Goal: Task Accomplishment & Management: Manage account settings

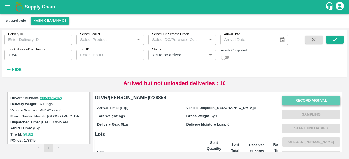
click at [303, 104] on button "Record Arrival" at bounding box center [311, 101] width 58 height 10
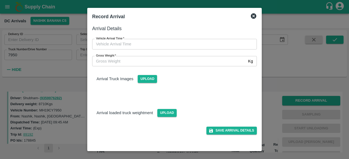
type input "DD/MM/YYYY hh:mm aa"
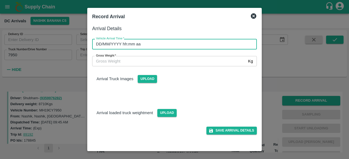
click at [152, 44] on input "DD/MM/YYYY hh:mm aa" at bounding box center [172, 44] width 161 height 10
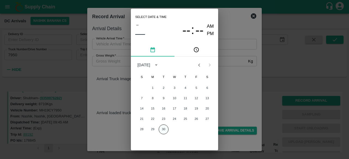
click at [164, 131] on button "30" at bounding box center [164, 130] width 10 height 10
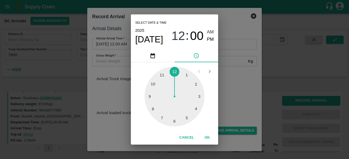
click at [176, 70] on div at bounding box center [174, 97] width 60 height 60
click at [200, 97] on div at bounding box center [174, 97] width 60 height 60
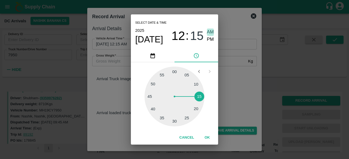
click at [209, 36] on span "AM" at bounding box center [210, 32] width 7 height 7
click at [209, 41] on span "PM" at bounding box center [210, 39] width 7 height 7
type input "[DATE] 12:15 PM"
click at [240, 88] on div "Select date & time [DATE] 12 : 15 AM PM 05 10 15 20 25 30 35 40 45 50 55 00 Can…" at bounding box center [174, 79] width 349 height 159
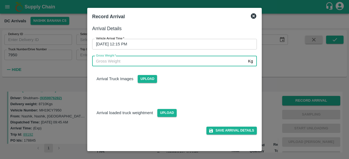
click at [113, 62] on input "Gross Weight   *" at bounding box center [169, 61] width 154 height 10
type input "15780"
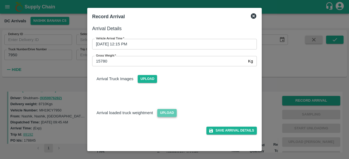
click at [169, 112] on span "Upload" at bounding box center [166, 113] width 19 height 8
click at [0, 0] on input "Upload" at bounding box center [0, 0] width 0 height 0
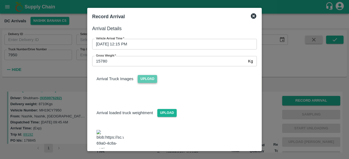
click at [145, 79] on span "Upload" at bounding box center [147, 79] width 19 height 8
click at [0, 0] on input "Upload" at bounding box center [0, 0] width 0 height 0
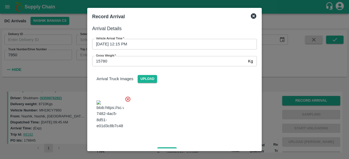
scroll to position [83, 0]
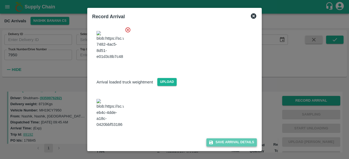
click at [225, 144] on button "Save Arrival Details" at bounding box center [231, 143] width 50 height 8
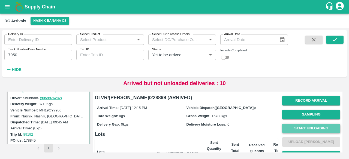
click at [315, 128] on button "Start Unloading" at bounding box center [311, 129] width 58 height 10
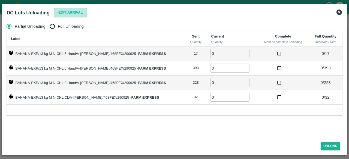
click at [69, 12] on button "Edit Arrival" at bounding box center [70, 13] width 33 height 10
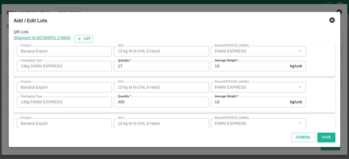
click at [120, 65] on input "17" at bounding box center [161, 66] width 95 height 10
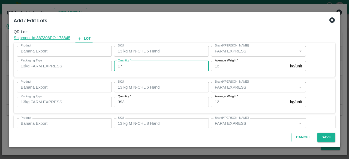
click at [120, 65] on input "17" at bounding box center [161, 66] width 95 height 10
type input "15"
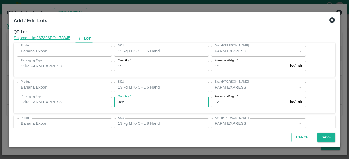
type input "386"
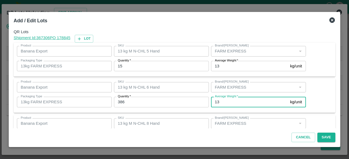
scroll to position [61, 0]
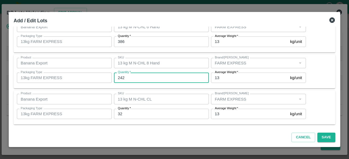
type input "242"
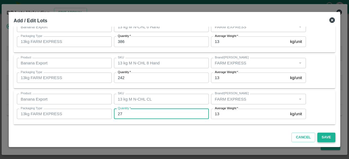
type input "27"
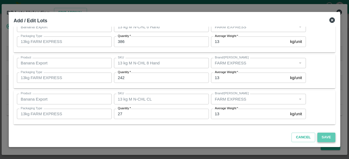
click at [328, 140] on button "Save" at bounding box center [326, 138] width 18 height 10
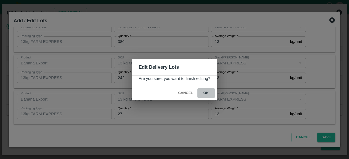
click at [205, 93] on button "ok" at bounding box center [205, 94] width 17 height 10
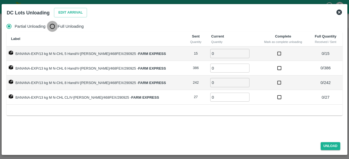
click at [53, 26] on input "Full Unloading" at bounding box center [52, 26] width 11 height 11
radio input "true"
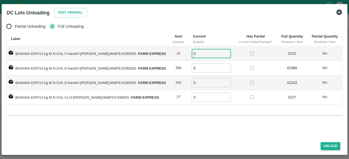
click at [196, 53] on input "0" at bounding box center [211, 53] width 39 height 9
type input "15"
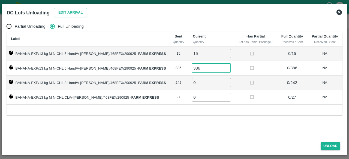
type input "386"
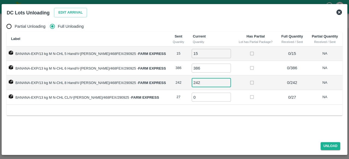
type input "242"
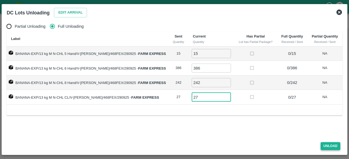
type input "27"
click at [325, 144] on button "Unload" at bounding box center [331, 147] width 20 height 8
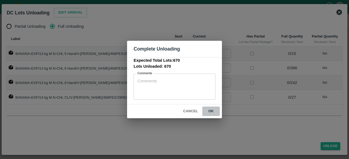
click at [211, 110] on button "ok" at bounding box center [210, 112] width 17 height 10
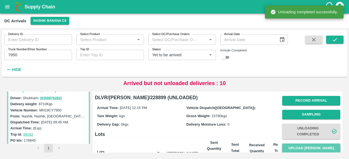
click at [307, 146] on button "Upload [PERSON_NAME]" at bounding box center [311, 149] width 58 height 10
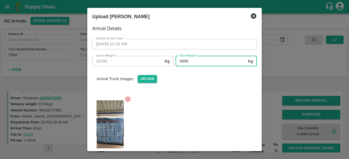
type input "5890"
click at [201, 112] on div at bounding box center [172, 129] width 169 height 75
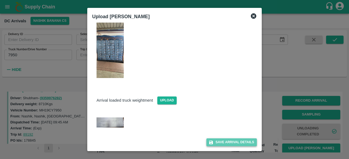
click at [227, 143] on button "Save Arrival Details" at bounding box center [231, 143] width 50 height 8
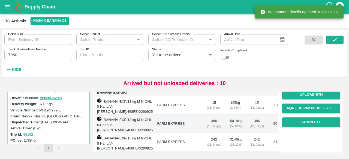
scroll to position [82, 0]
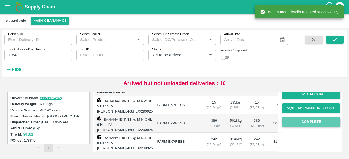
click at [310, 122] on button "Complete" at bounding box center [311, 122] width 58 height 10
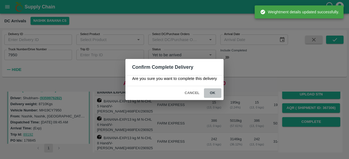
click at [212, 92] on button "ok" at bounding box center [212, 94] width 17 height 10
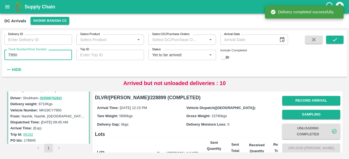
click at [13, 54] on input "7950" at bounding box center [38, 55] width 68 height 10
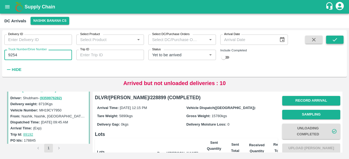
type input "9254"
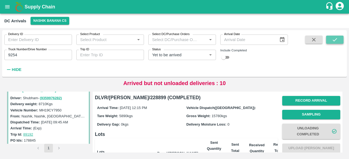
click at [335, 40] on icon "submit" at bounding box center [335, 39] width 4 height 3
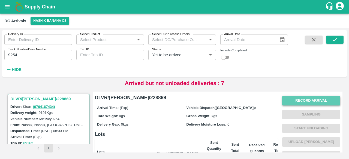
click at [308, 102] on button "Record Arrival" at bounding box center [311, 101] width 58 height 10
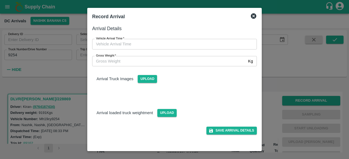
type input "DD/MM/YYYY hh:mm aa"
click at [165, 44] on input "DD/MM/YYYY hh:mm aa" at bounding box center [172, 44] width 161 height 10
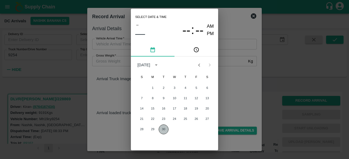
click at [160, 131] on button "30" at bounding box center [164, 130] width 10 height 10
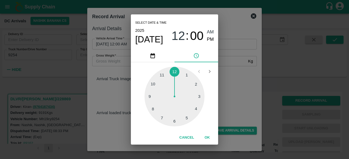
click at [173, 72] on div at bounding box center [174, 97] width 60 height 60
click at [174, 125] on div at bounding box center [174, 97] width 60 height 60
type input "[DATE] 12:30 AM"
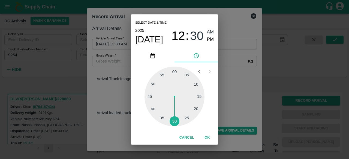
click at [239, 96] on div "Select date & time [DATE] 12 : 30 AM PM 05 10 15 20 25 30 35 40 45 50 55 00 Can…" at bounding box center [174, 79] width 349 height 159
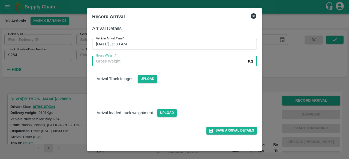
click at [105, 64] on input "Gross Weight   *" at bounding box center [169, 61] width 154 height 10
type input "16035"
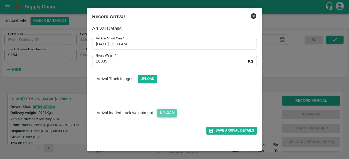
click at [167, 113] on span "Upload" at bounding box center [166, 113] width 19 height 8
click at [0, 0] on input "Upload" at bounding box center [0, 0] width 0 height 0
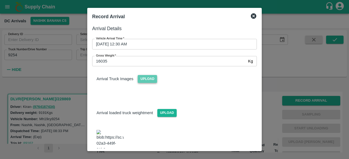
click at [147, 78] on span "Upload" at bounding box center [147, 79] width 19 height 8
click at [0, 0] on input "Upload" at bounding box center [0, 0] width 0 height 0
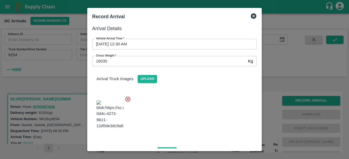
scroll to position [84, 0]
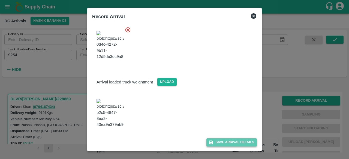
click at [231, 141] on button "Save Arrival Details" at bounding box center [231, 143] width 50 height 8
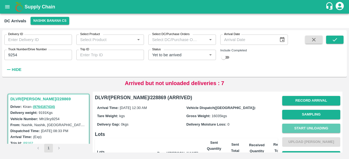
click at [304, 126] on button "Start Unloading" at bounding box center [311, 129] width 58 height 10
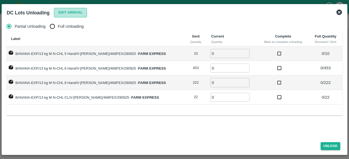
click at [65, 12] on button "Edit Arrival" at bounding box center [70, 13] width 33 height 10
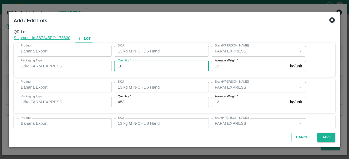
click at [120, 67] on input "10" at bounding box center [161, 66] width 95 height 10
type input "8"
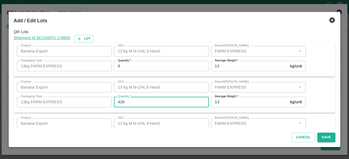
type input "426"
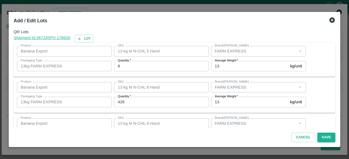
scroll to position [61, 0]
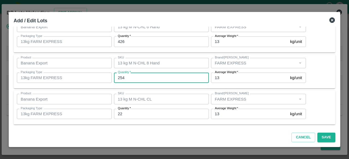
type input "254"
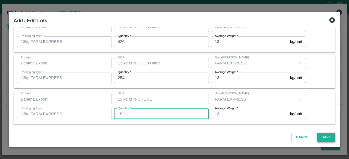
type input "19"
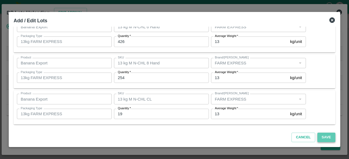
click at [324, 138] on button "Save" at bounding box center [326, 138] width 18 height 10
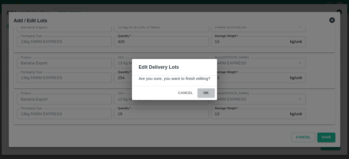
click at [205, 92] on button "ok" at bounding box center [205, 94] width 17 height 10
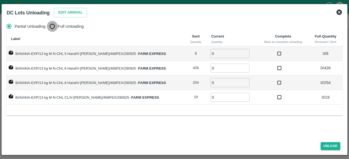
click at [55, 28] on input "Full Unloading" at bounding box center [52, 26] width 11 height 11
radio input "true"
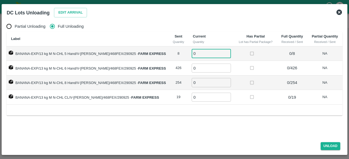
click at [199, 55] on input "0" at bounding box center [211, 53] width 39 height 9
type input "8"
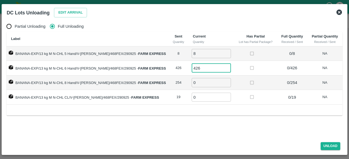
type input "426"
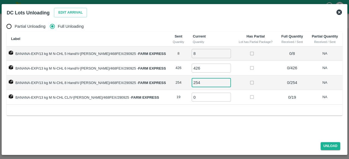
type input "254"
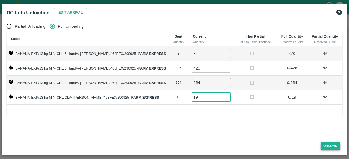
type input "19"
click at [328, 146] on button "Unload" at bounding box center [331, 147] width 20 height 8
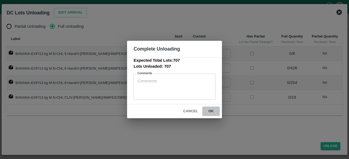
click at [210, 109] on button "ok" at bounding box center [210, 112] width 17 height 10
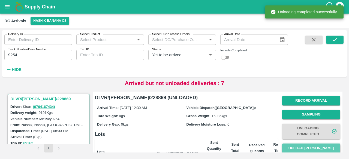
click at [317, 147] on button "Upload [PERSON_NAME]" at bounding box center [311, 149] width 58 height 10
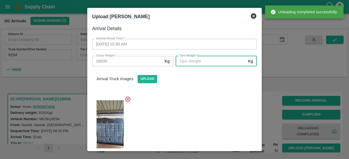
click at [213, 59] on input "[PERSON_NAME]   *" at bounding box center [211, 61] width 70 height 10
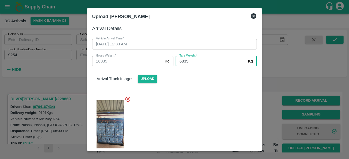
type input "6835"
click at [212, 95] on div at bounding box center [172, 129] width 169 height 75
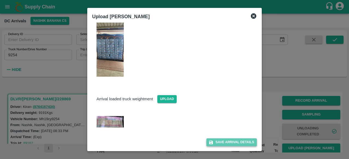
click at [230, 143] on button "Save Arrival Details" at bounding box center [231, 143] width 50 height 8
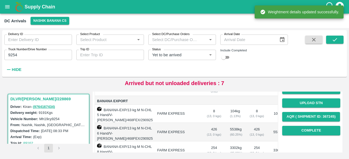
scroll to position [76, 0]
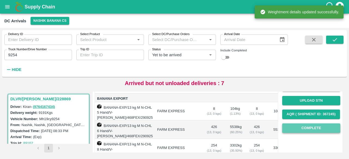
click at [309, 133] on button "Complete" at bounding box center [311, 129] width 58 height 10
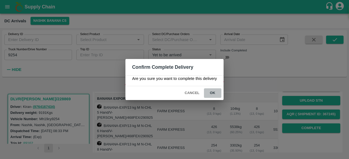
click at [212, 93] on button "ok" at bounding box center [212, 94] width 17 height 10
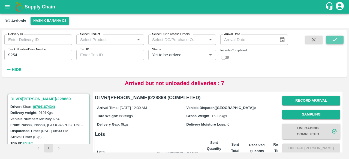
click at [335, 39] on icon "submit" at bounding box center [335, 40] width 6 height 6
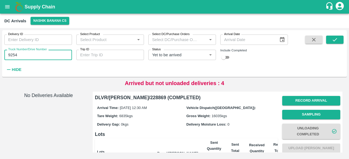
click at [13, 55] on input "9254" at bounding box center [38, 55] width 68 height 10
type input "9254"
click at [203, 55] on icon "Clear" at bounding box center [203, 55] width 5 height 5
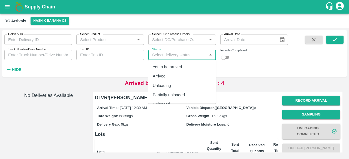
click at [182, 55] on input "Status" at bounding box center [177, 55] width 55 height 7
click at [176, 76] on div "Arrived" at bounding box center [182, 76] width 68 height 9
type input "Arrived"
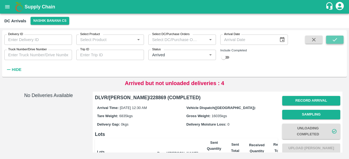
click at [332, 41] on button "submit" at bounding box center [334, 40] width 17 height 8
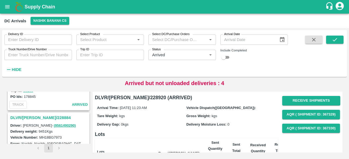
scroll to position [122, 0]
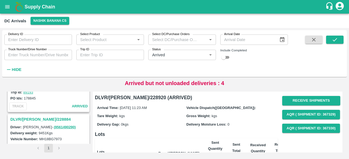
click at [35, 120] on h3 "DLVR/[PERSON_NAME]/228884" at bounding box center [49, 119] width 78 height 7
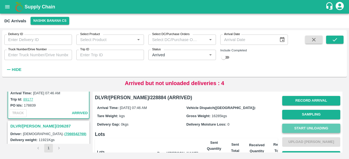
click at [308, 127] on button "Start Unloading" at bounding box center [311, 129] width 58 height 10
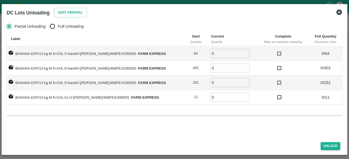
click at [340, 13] on icon at bounding box center [339, 12] width 7 height 7
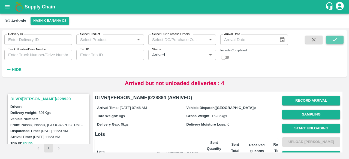
click at [335, 41] on icon "submit" at bounding box center [335, 40] width 6 height 6
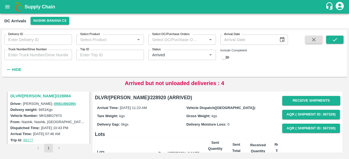
scroll to position [142, 0]
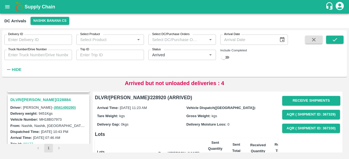
click at [39, 100] on h3 "DLVR/[PERSON_NAME]/228884" at bounding box center [49, 100] width 78 height 7
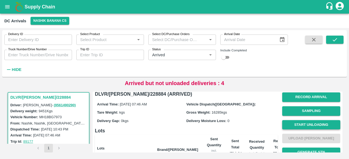
scroll to position [3, 0]
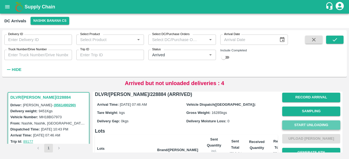
click at [308, 126] on button "Start Unloading" at bounding box center [311, 126] width 58 height 10
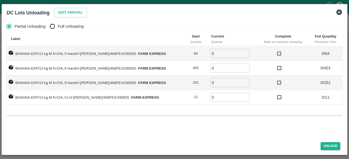
click at [51, 27] on input "Full Unloading" at bounding box center [52, 26] width 11 height 11
radio input "true"
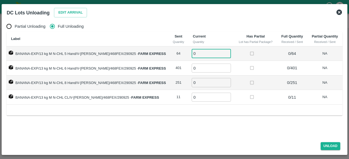
click at [199, 53] on input "0" at bounding box center [211, 53] width 39 height 9
type input "64"
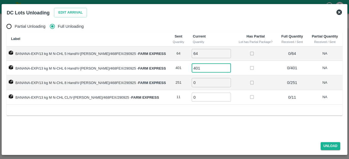
type input "401"
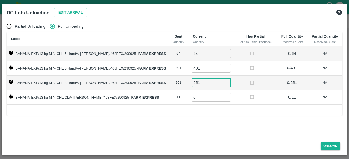
type input "251"
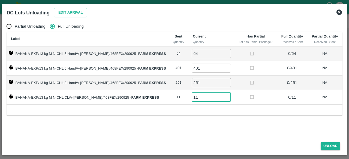
type input "11"
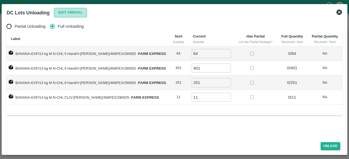
click at [71, 13] on button "Edit Arrival" at bounding box center [70, 13] width 33 height 10
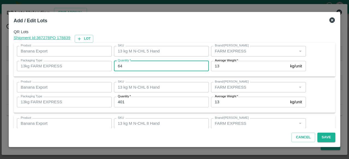
click at [118, 64] on input "64" at bounding box center [161, 66] width 95 height 10
type input "63"
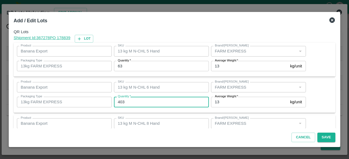
type input "403"
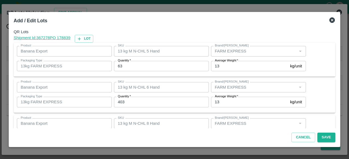
scroll to position [61, 0]
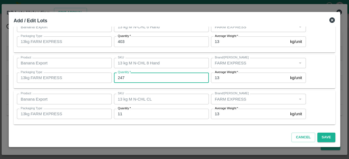
type input "247"
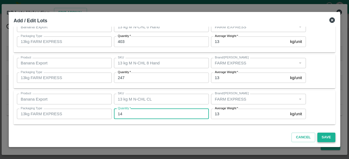
type input "14"
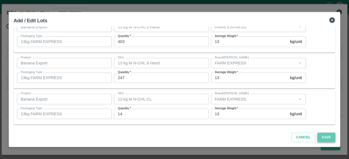
click at [325, 138] on button "Save" at bounding box center [326, 138] width 18 height 10
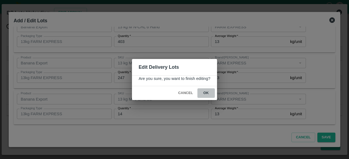
click at [205, 92] on button "ok" at bounding box center [205, 94] width 17 height 10
radio input "true"
type input "0"
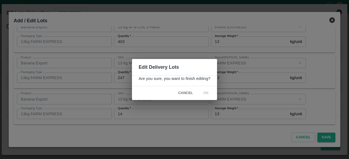
type input "0"
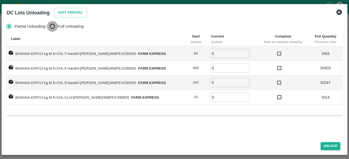
click at [53, 26] on input "Full Unloading" at bounding box center [52, 26] width 11 height 11
radio input "true"
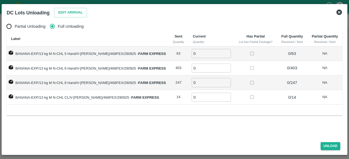
click at [195, 53] on input "0" at bounding box center [211, 53] width 39 height 9
type input "63"
type input "403"
type input "247"
type input "14"
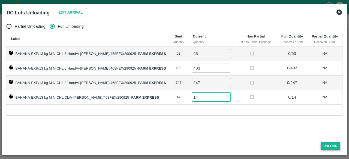
click at [326, 145] on button "Unload" at bounding box center [331, 147] width 20 height 8
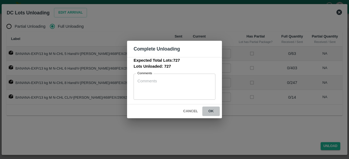
click at [210, 112] on button "ok" at bounding box center [210, 112] width 17 height 10
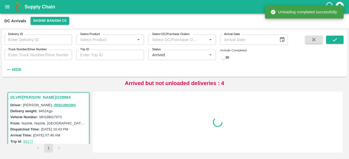
scroll to position [0, 0]
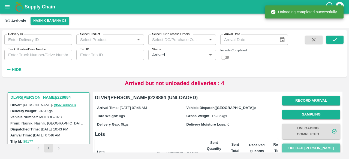
click at [308, 146] on button "Upload [PERSON_NAME]" at bounding box center [311, 149] width 58 height 10
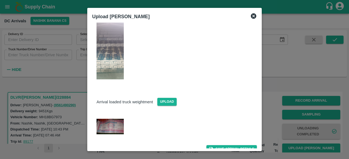
scroll to position [88, 0]
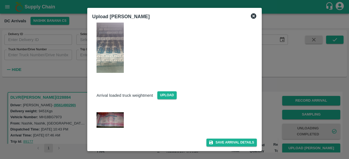
click at [114, 117] on img at bounding box center [110, 120] width 27 height 15
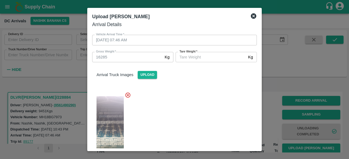
scroll to position [1, 0]
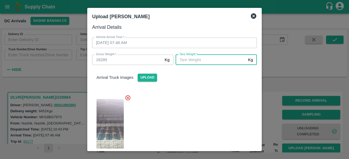
click at [205, 61] on input "[PERSON_NAME]   *" at bounding box center [211, 60] width 70 height 10
type input "6005"
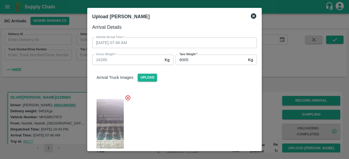
click at [211, 101] on div at bounding box center [172, 128] width 169 height 75
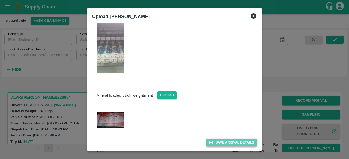
click at [232, 143] on button "Save Arrival Details" at bounding box center [231, 143] width 50 height 8
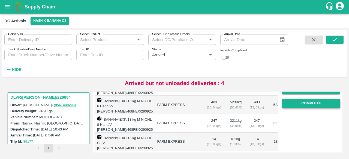
scroll to position [102, 0]
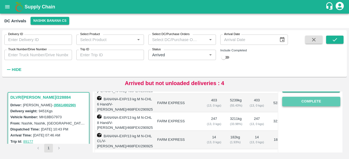
click at [309, 104] on button "Complete" at bounding box center [311, 102] width 58 height 10
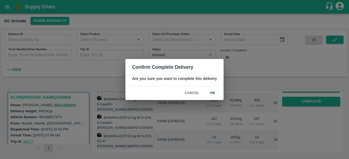
click at [213, 93] on button "ok" at bounding box center [212, 94] width 17 height 10
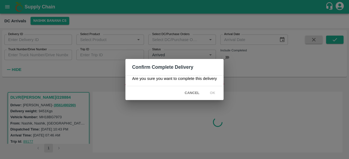
scroll to position [0, 0]
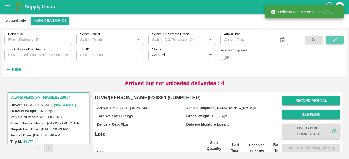
click at [332, 41] on button "submit" at bounding box center [334, 40] width 17 height 8
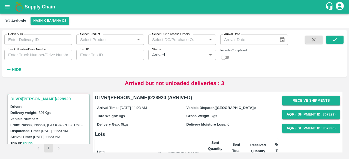
scroll to position [8, 0]
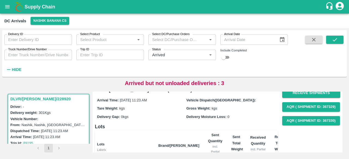
drag, startPoint x: 329, startPoint y: 35, endPoint x: 335, endPoint y: 46, distance: 13.2
click at [335, 46] on div "Delivery ID Delivery ID Select Product Select Product   * Select DC/Purchase Or…" at bounding box center [174, 53] width 345 height 43
click at [335, 46] on span at bounding box center [334, 55] width 17 height 38
click at [335, 42] on icon "submit" at bounding box center [335, 40] width 6 height 6
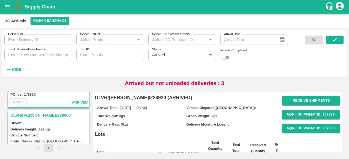
scroll to position [54, 0]
click at [38, 113] on h3 "DLVR/[PERSON_NAME]/228900" at bounding box center [49, 116] width 78 height 7
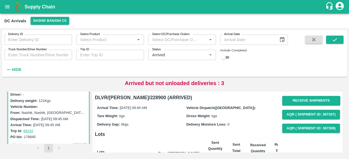
scroll to position [84, 0]
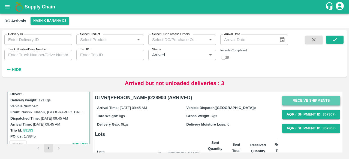
click at [310, 102] on button "Receive Shipments" at bounding box center [311, 101] width 58 height 10
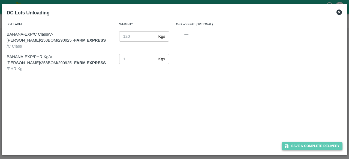
click at [312, 148] on button "Save & Complete Delivery" at bounding box center [312, 147] width 61 height 8
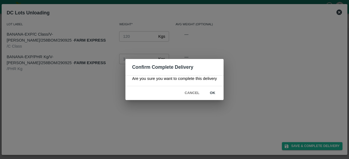
click at [213, 94] on button "ok" at bounding box center [212, 94] width 17 height 10
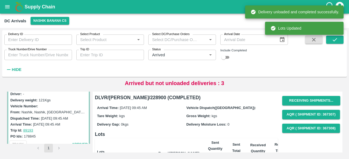
scroll to position [0, 0]
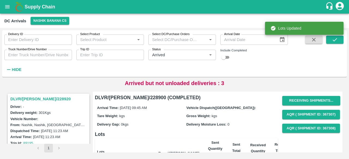
click at [35, 99] on h3 "DLVR/[PERSON_NAME]/228920" at bounding box center [49, 99] width 78 height 7
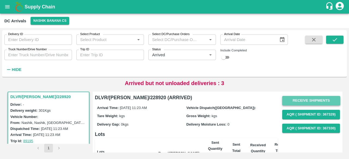
click at [304, 101] on button "Receive Shipments" at bounding box center [311, 101] width 58 height 10
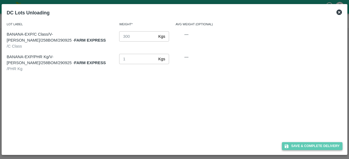
click at [312, 147] on button "Save & Complete Delivery" at bounding box center [312, 147] width 61 height 8
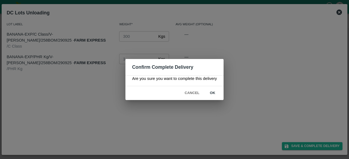
click at [215, 95] on button "ok" at bounding box center [212, 94] width 17 height 10
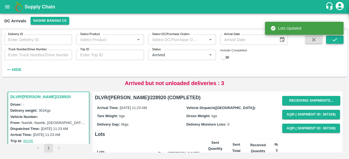
click at [334, 42] on icon "submit" at bounding box center [335, 40] width 6 height 6
